Goal: Information Seeking & Learning: Learn about a topic

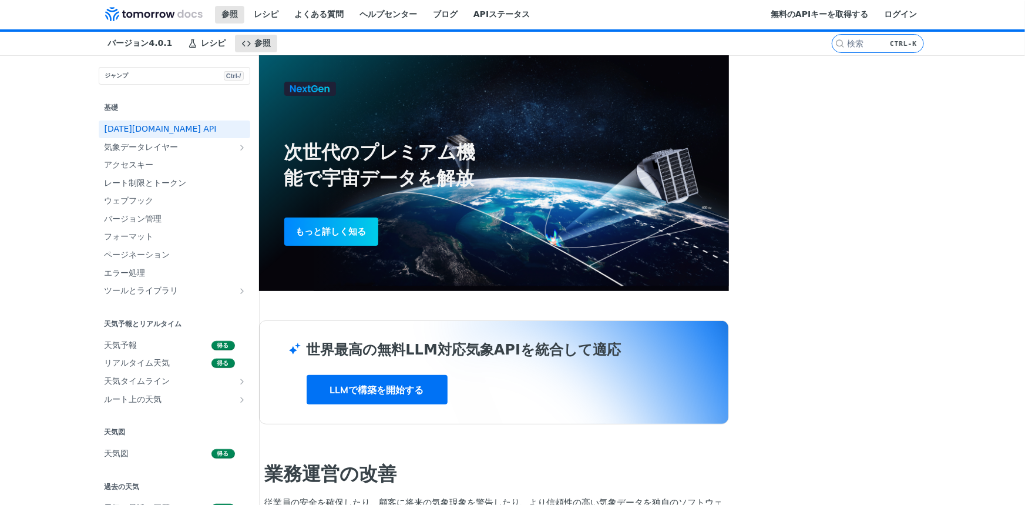
click at [99, 113] on h2 "基礎" at bounding box center [175, 107] width 152 height 11
click at [105, 112] on font "基礎" at bounding box center [112, 107] width 14 height 8
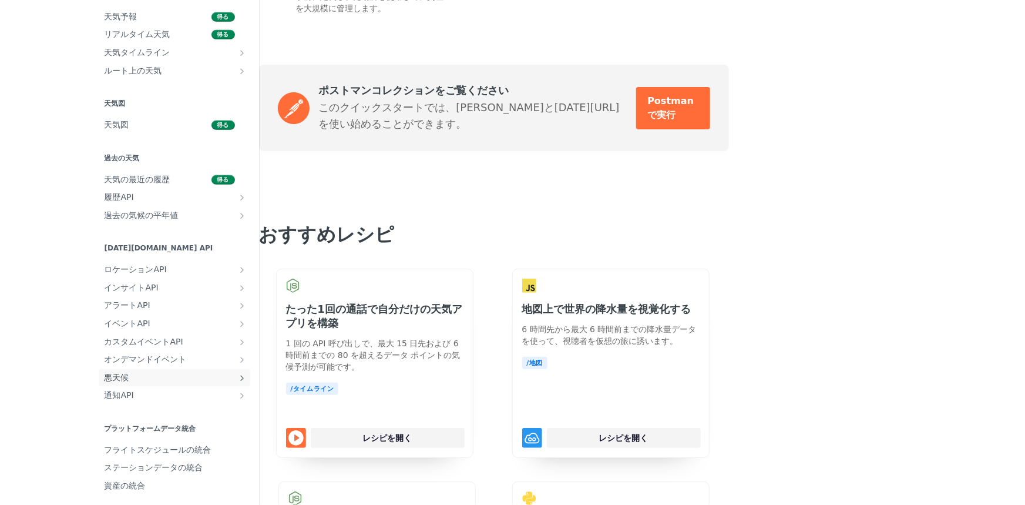
scroll to position [275, 0]
click at [105, 369] on span "悪天候" at bounding box center [170, 375] width 130 height 12
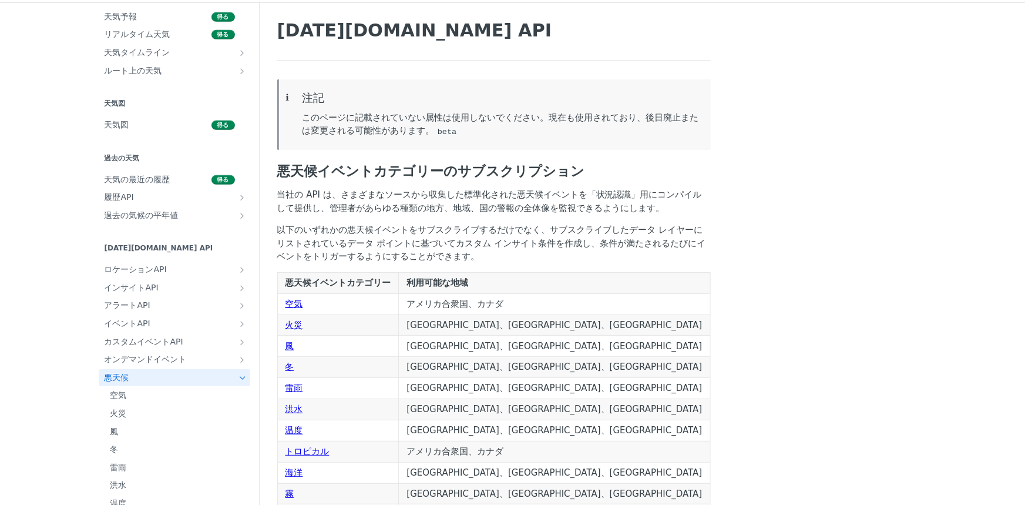
scroll to position [160, 0]
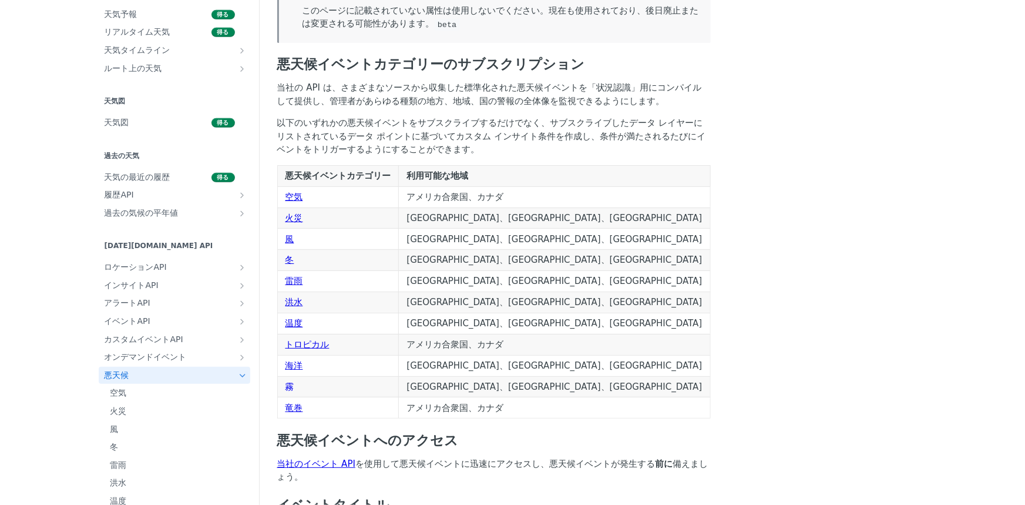
click at [287, 389] on font "霧" at bounding box center [289, 386] width 9 height 11
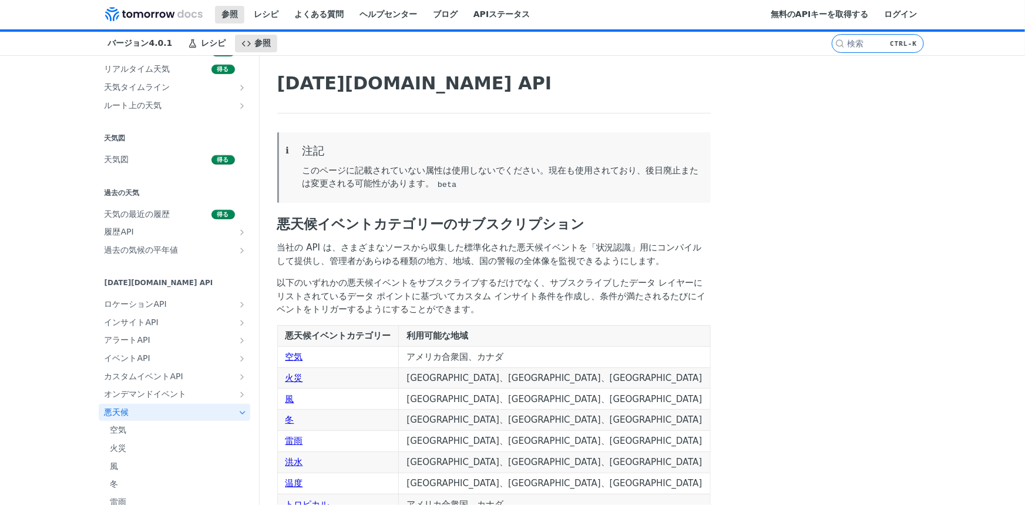
scroll to position [106, 0]
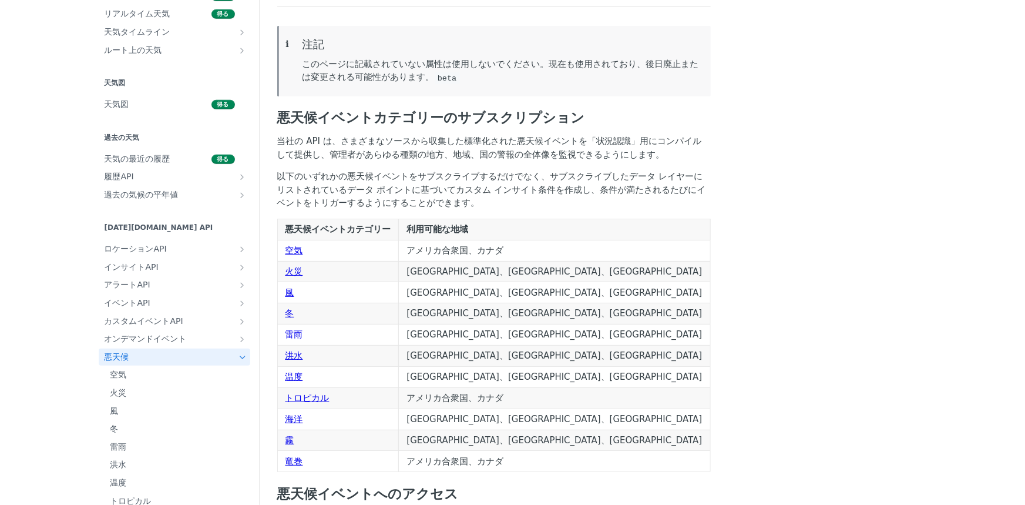
click at [292, 331] on font "雷雨" at bounding box center [294, 334] width 18 height 11
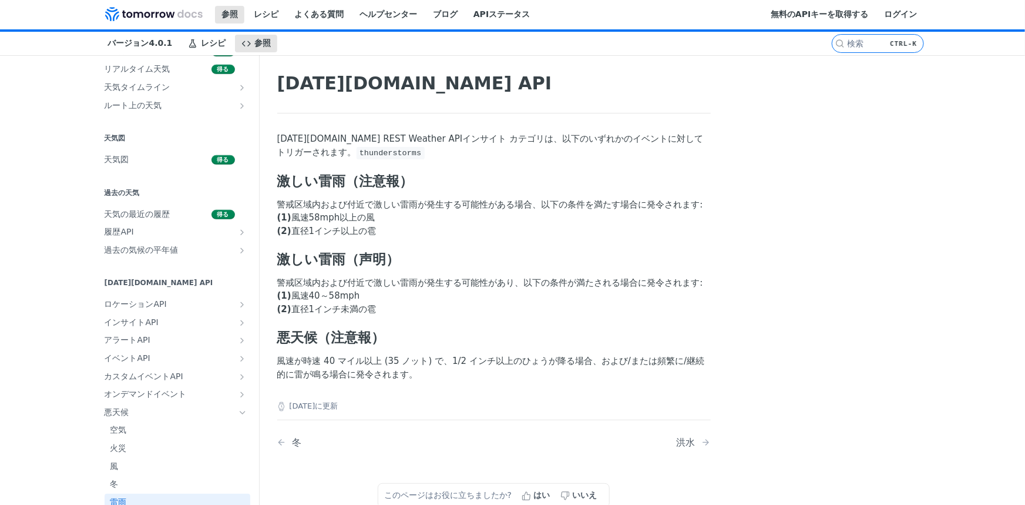
scroll to position [106, 0]
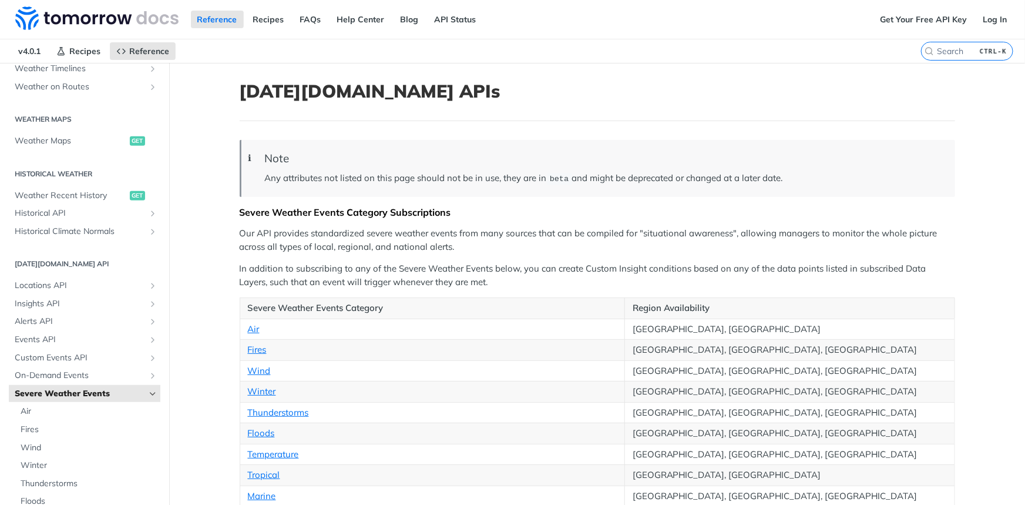
drag, startPoint x: 299, startPoint y: 169, endPoint x: 450, endPoint y: 182, distance: 151.5
click at [450, 182] on p "Any attributes not listed on this page should not be in use, they are in beta a…" at bounding box center [604, 179] width 678 height 14
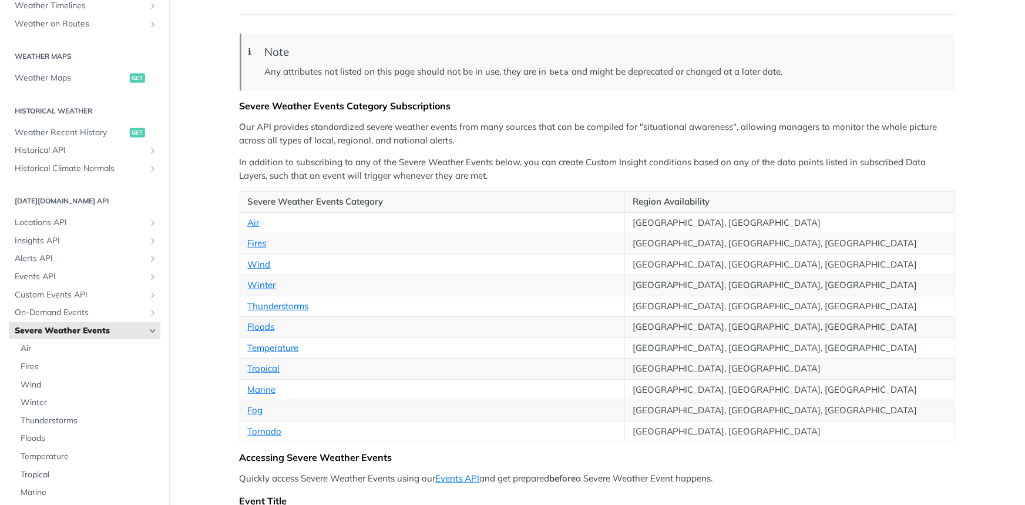
scroll to position [160, 0]
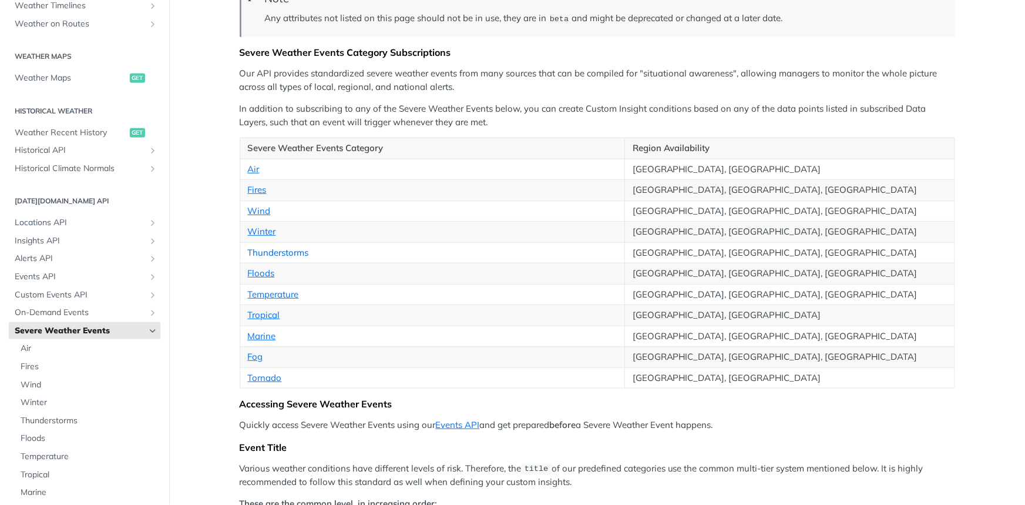
click at [309, 258] on link "Thunderstorms" at bounding box center [278, 252] width 61 height 11
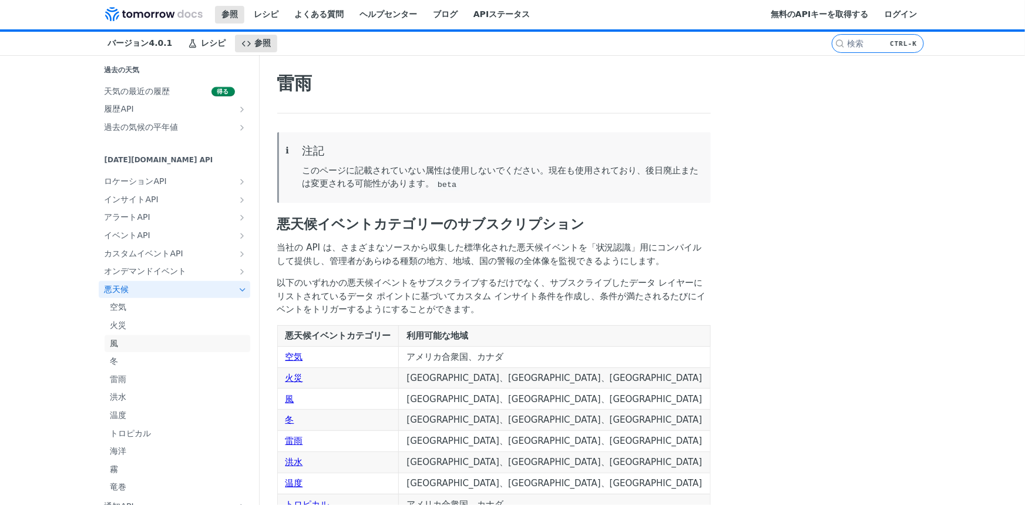
scroll to position [475, 0]
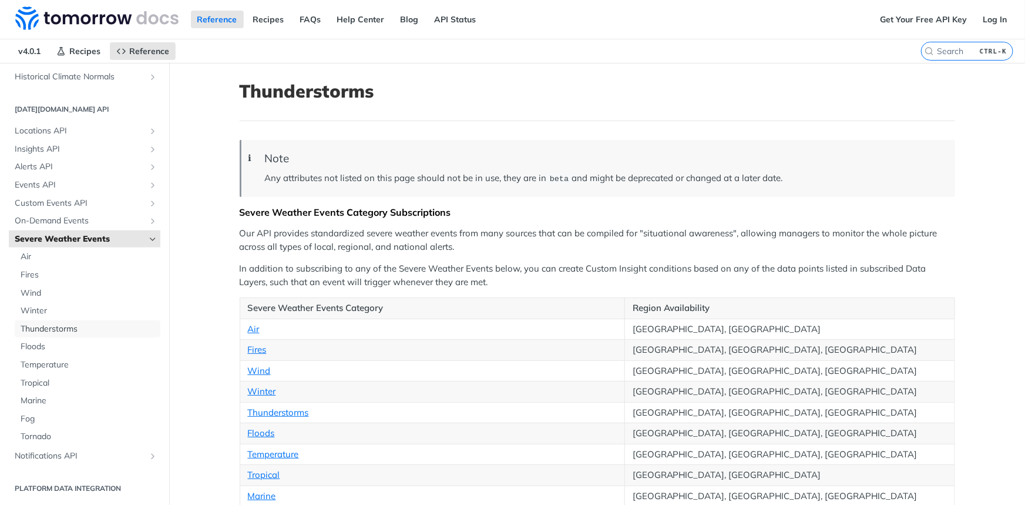
click at [154, 323] on span "Thunderstorms" at bounding box center [89, 329] width 137 height 12
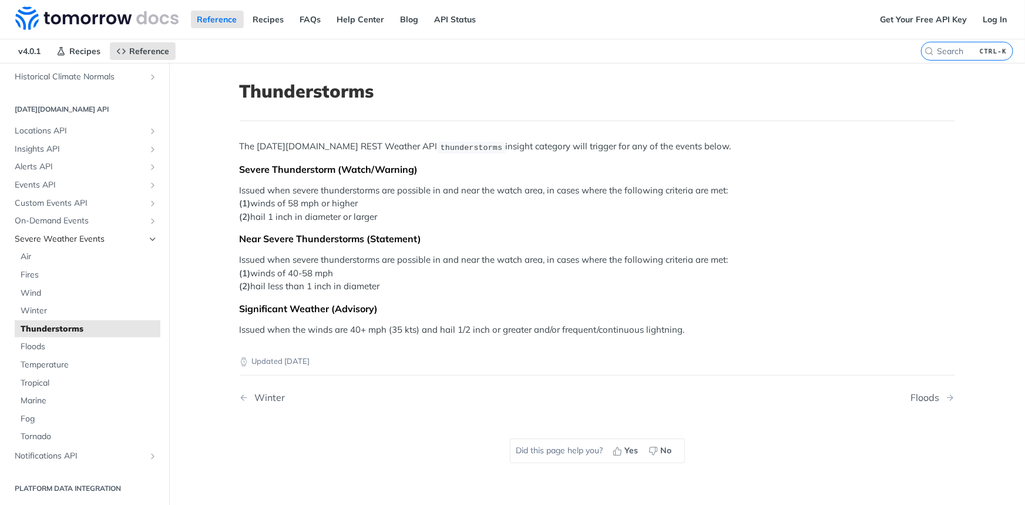
click at [53, 240] on span "Severe Weather Events" at bounding box center [80, 239] width 130 height 12
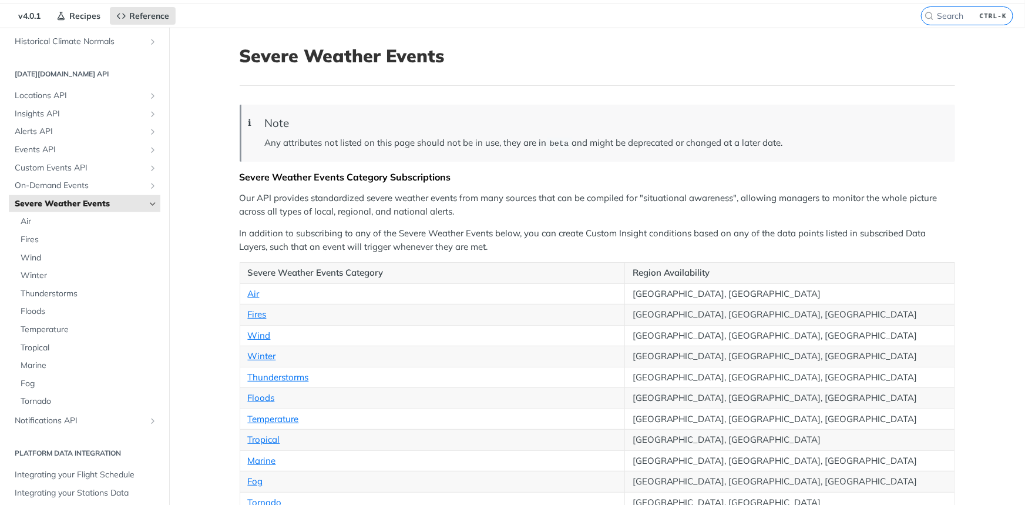
scroll to position [53, 0]
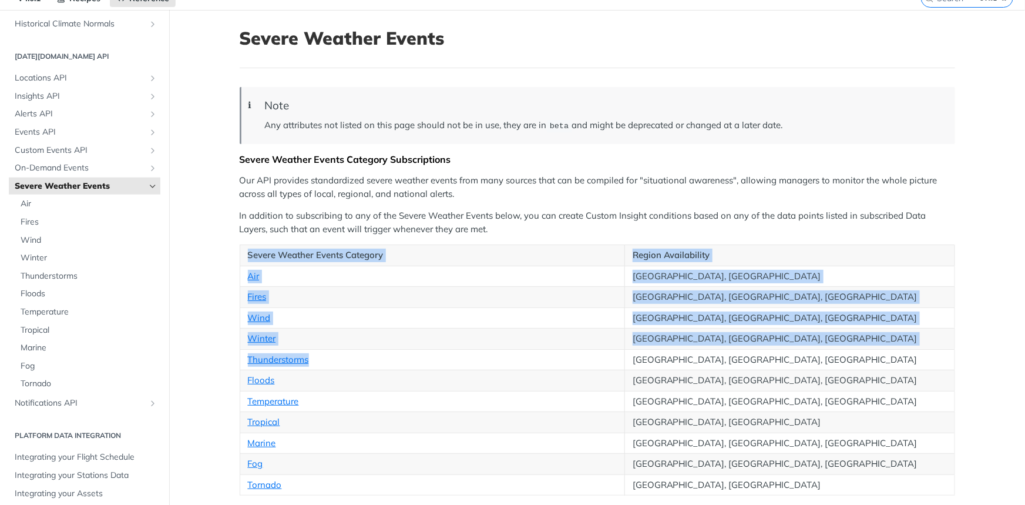
drag, startPoint x: 342, startPoint y: 358, endPoint x: 234, endPoint y: 358, distance: 108.1
click at [341, 349] on td "Thunderstorms" at bounding box center [432, 359] width 385 height 21
click at [375, 357] on td "Thunderstorms" at bounding box center [432, 359] width 385 height 21
drag, startPoint x: 369, startPoint y: 356, endPoint x: 383, endPoint y: 357, distance: 13.6
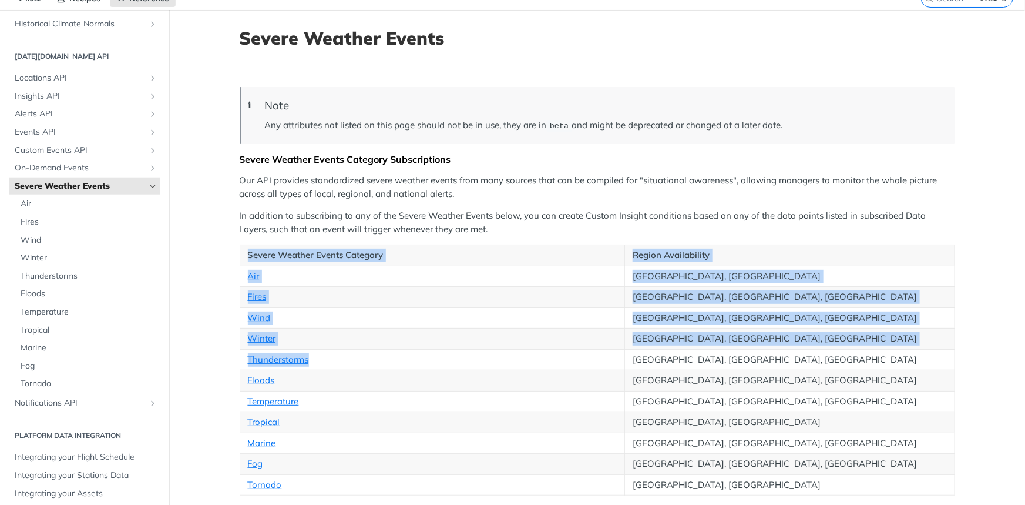
click at [370, 356] on td "Thunderstorms" at bounding box center [432, 359] width 385 height 21
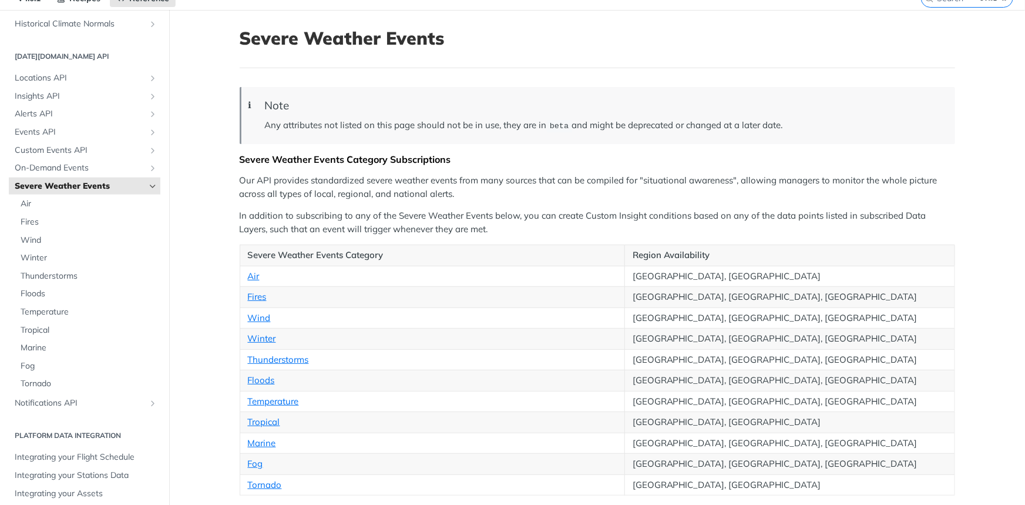
click at [538, 405] on td "Temperature" at bounding box center [432, 401] width 385 height 21
drag, startPoint x: 354, startPoint y: 357, endPoint x: 246, endPoint y: 354, distance: 108.7
click at [246, 354] on td "Thunderstorms" at bounding box center [432, 359] width 385 height 21
copy link "Thunderstorms"
click at [379, 304] on td "Fires" at bounding box center [432, 297] width 385 height 21
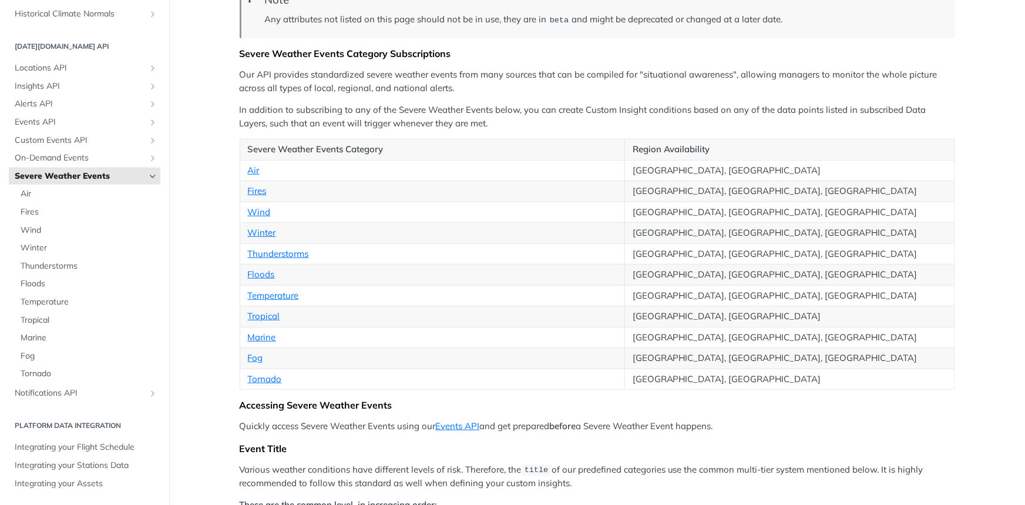
scroll to position [160, 0]
drag, startPoint x: 274, startPoint y: 358, endPoint x: 237, endPoint y: 358, distance: 37.0
click at [240, 358] on td "Fog" at bounding box center [432, 357] width 385 height 21
copy link "Fog"
click at [399, 311] on td "Tropical" at bounding box center [432, 315] width 385 height 21
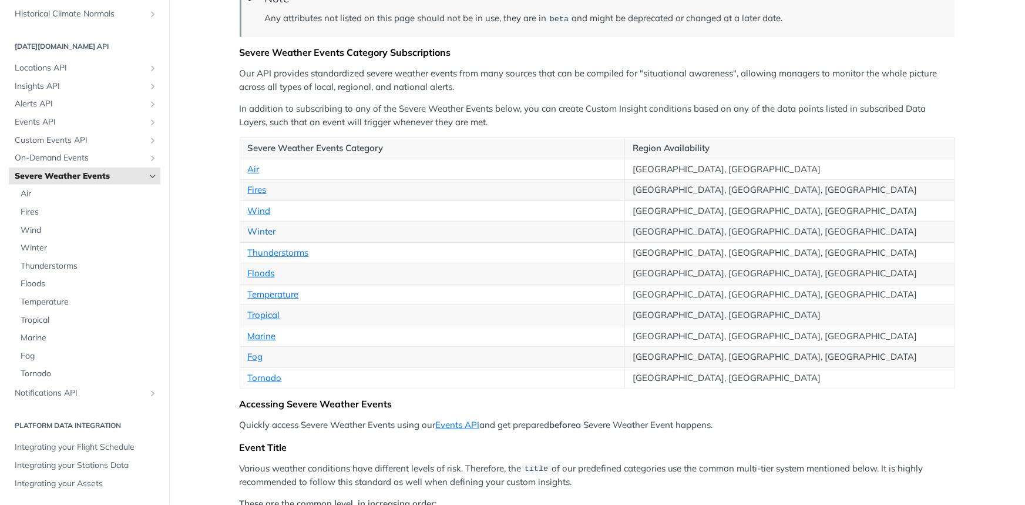
click at [265, 233] on link "Winter" at bounding box center [262, 231] width 28 height 11
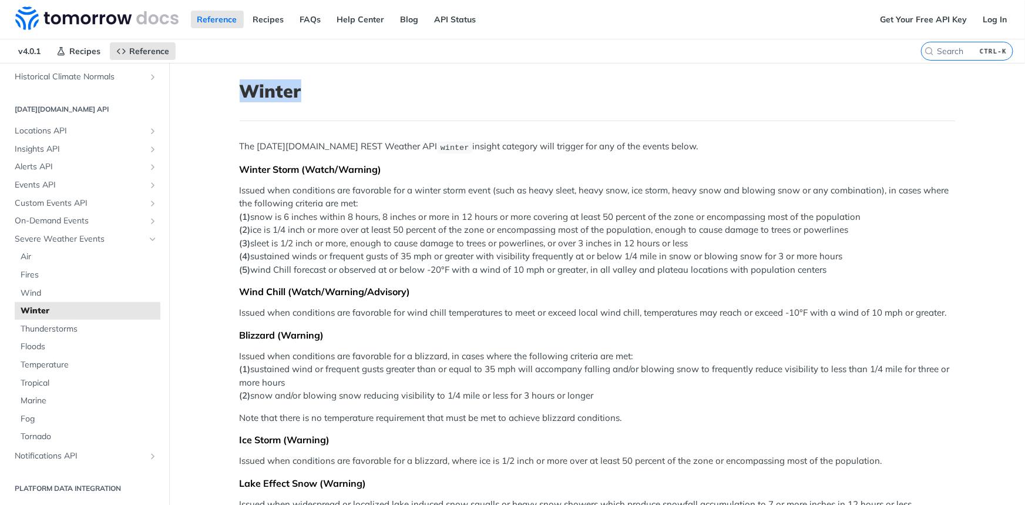
drag, startPoint x: 293, startPoint y: 88, endPoint x: 237, endPoint y: 82, distance: 56.7
click at [240, 81] on h1 "Winter" at bounding box center [597, 90] width 715 height 21
copy h1 "Winter"
click at [76, 234] on span "Severe Weather Events" at bounding box center [80, 239] width 130 height 12
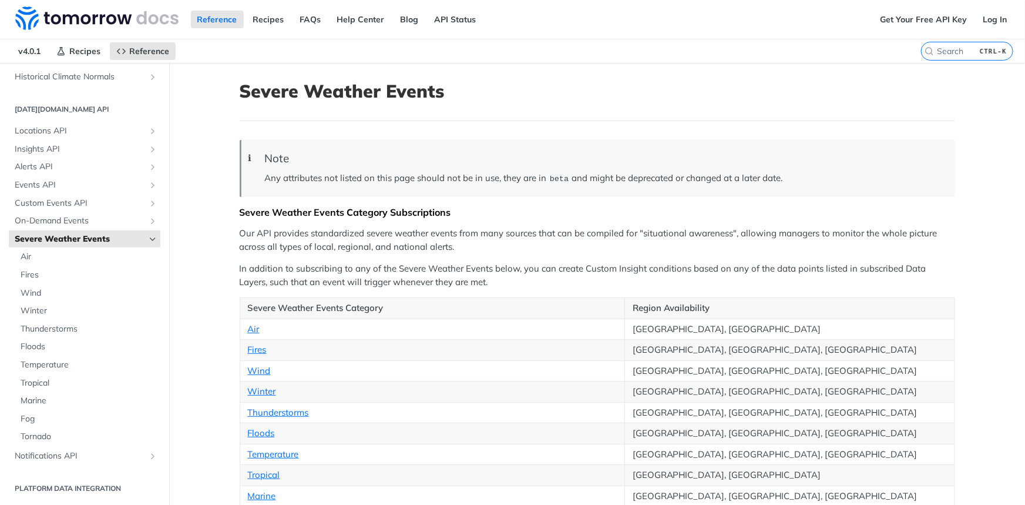
scroll to position [53, 0]
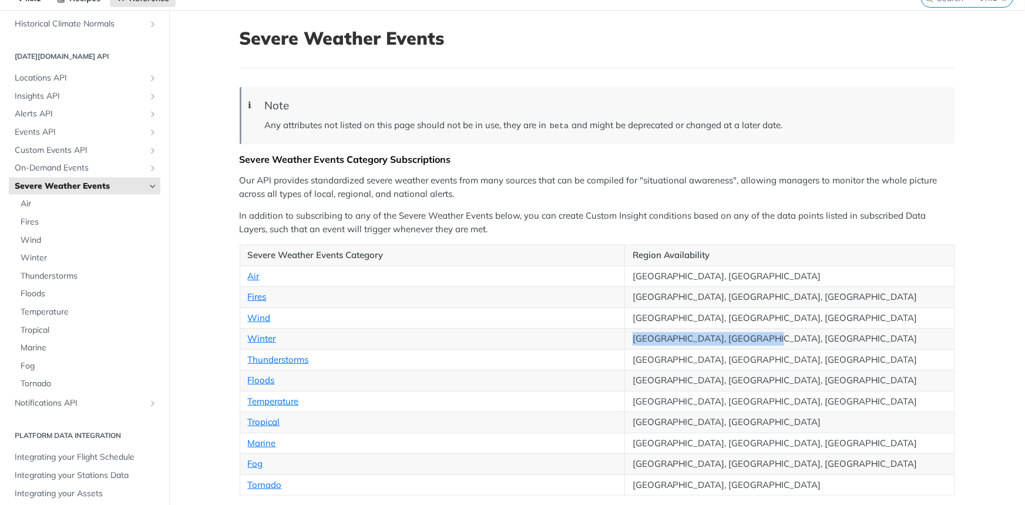
drag, startPoint x: 628, startPoint y: 337, endPoint x: 773, endPoint y: 340, distance: 145.1
click at [773, 340] on td "[GEOGRAPHIC_DATA], [GEOGRAPHIC_DATA], [GEOGRAPHIC_DATA]" at bounding box center [789, 338] width 330 height 21
copy td "[GEOGRAPHIC_DATA], [GEOGRAPHIC_DATA], [GEOGRAPHIC_DATA]"
click at [314, 332] on td "Winter" at bounding box center [432, 338] width 385 height 21
drag, startPoint x: 332, startPoint y: 354, endPoint x: 242, endPoint y: 357, distance: 89.9
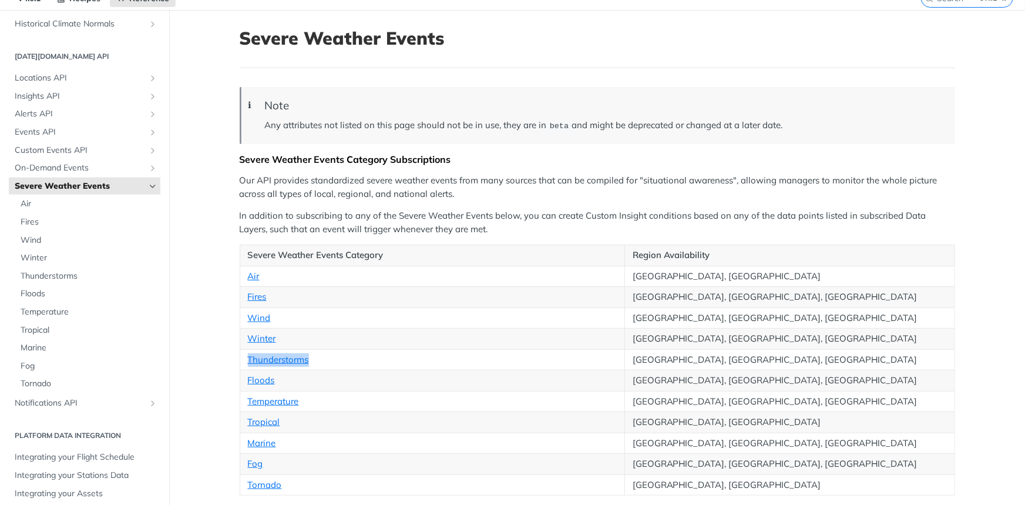
click at [242, 357] on td "Thunderstorms" at bounding box center [432, 359] width 385 height 21
copy link "Thunderstorms"
drag, startPoint x: 259, startPoint y: 123, endPoint x: 852, endPoint y: 129, distance: 592.7
click at [852, 129] on blockquote "ℹ Note Any attributes not listed on this page should not be in use, they are in…" at bounding box center [597, 115] width 715 height 57
copy p "Any attributes not listed on this page should not be in use, they are in beta a…"
